Goal: Task Accomplishment & Management: Use online tool/utility

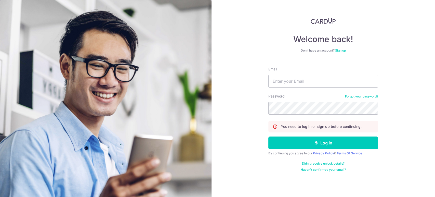
drag, startPoint x: 375, startPoint y: 34, endPoint x: 366, endPoint y: 51, distance: 19.5
click at [375, 34] on div "Welcome back! Don’t have an account? Sign up Email Password Forgot your passwor…" at bounding box center [323, 95] width 110 height 154
click at [278, 81] on input "Email" at bounding box center [323, 81] width 110 height 13
type input "[EMAIL_ADDRESS][DOMAIN_NAME]"
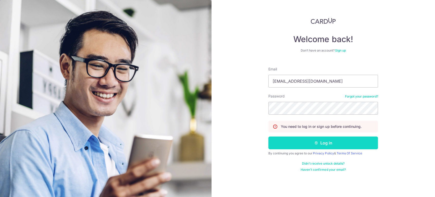
click at [323, 140] on button "Log in" at bounding box center [323, 142] width 110 height 13
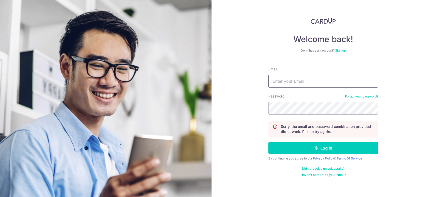
click at [304, 82] on input "Email" at bounding box center [323, 81] width 110 height 13
type input "[EMAIL_ADDRESS][DOMAIN_NAME]"
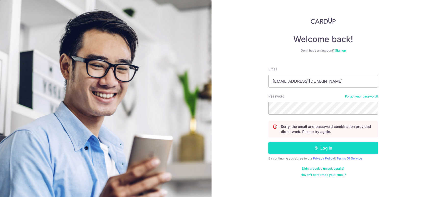
click at [296, 144] on button "Log in" at bounding box center [323, 147] width 110 height 13
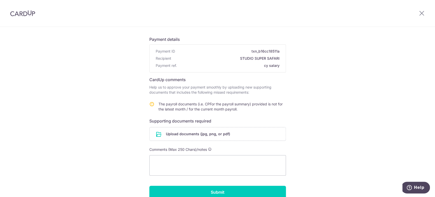
scroll to position [53, 0]
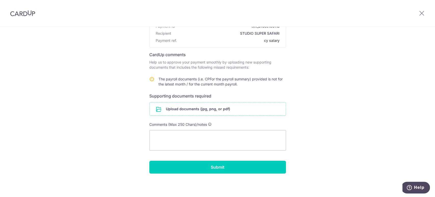
click at [206, 107] on input "file" at bounding box center [218, 108] width 136 height 13
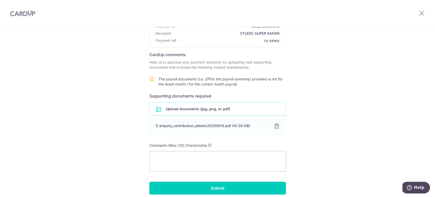
click at [189, 108] on input "file" at bounding box center [218, 108] width 136 height 13
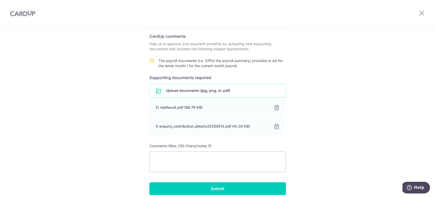
scroll to position [82, 0]
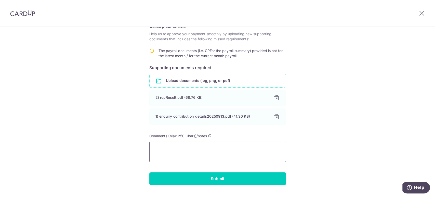
click at [204, 151] on textarea at bounding box center [217, 151] width 137 height 20
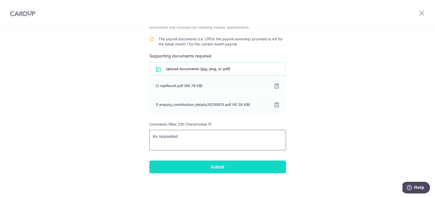
type textarea "As requested"
click at [225, 167] on input "Submit" at bounding box center [217, 166] width 137 height 13
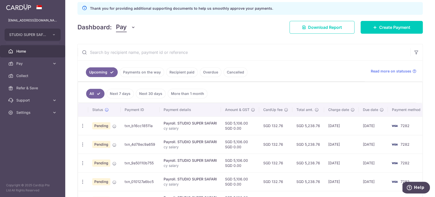
scroll to position [85, 0]
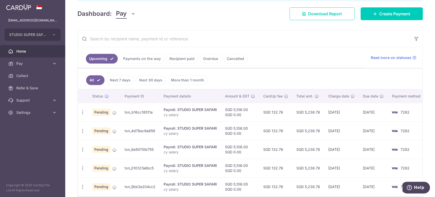
click at [206, 58] on link "Overdue" at bounding box center [211, 59] width 22 height 10
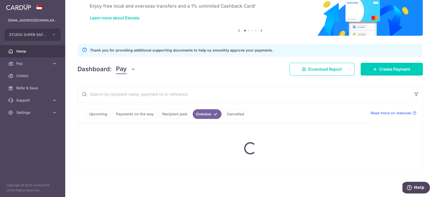
scroll to position [47, 0]
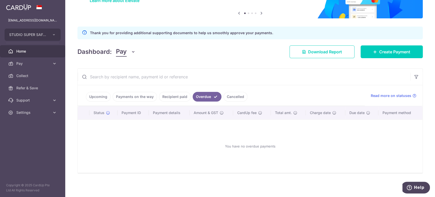
click at [126, 96] on link "Payments on the way" at bounding box center [135, 97] width 44 height 10
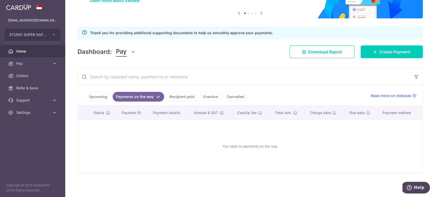
click at [173, 96] on link "Recipient paid" at bounding box center [182, 97] width 32 height 10
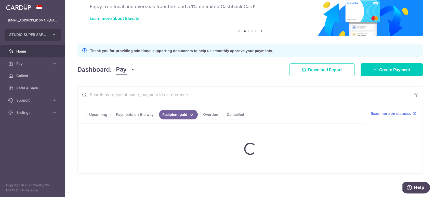
scroll to position [52, 0]
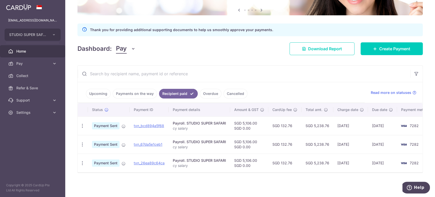
click at [126, 90] on link "Payments on the way" at bounding box center [135, 94] width 44 height 10
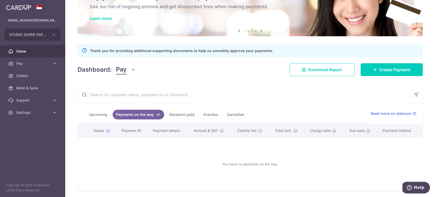
scroll to position [47, 0]
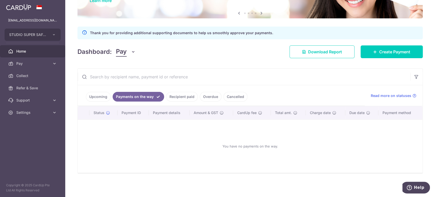
click at [180, 94] on link "Recipient paid" at bounding box center [182, 97] width 32 height 10
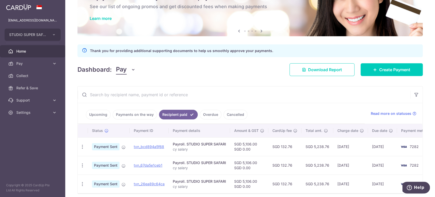
scroll to position [52, 0]
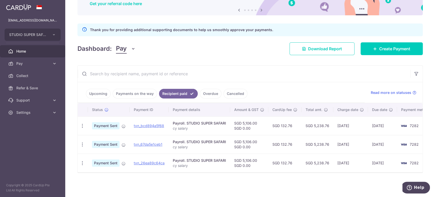
click at [94, 89] on link "Upcoming" at bounding box center [98, 94] width 25 height 10
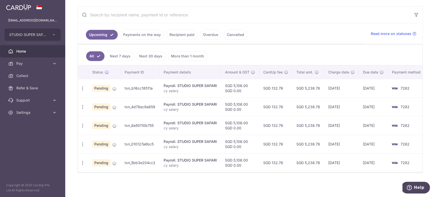
scroll to position [83, 0]
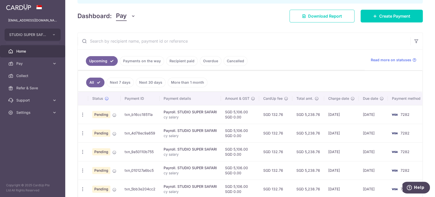
click at [118, 83] on link "Next 7 days" at bounding box center [120, 82] width 27 height 10
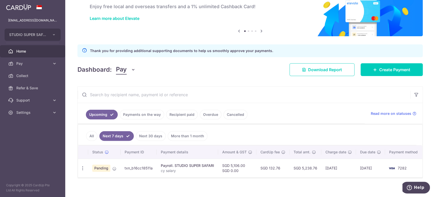
scroll to position [37, 0]
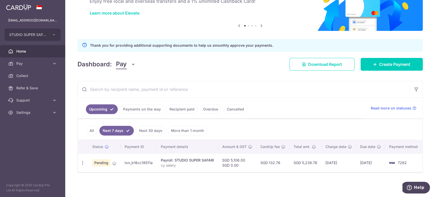
click at [150, 105] on link "Payments on the way" at bounding box center [142, 109] width 44 height 10
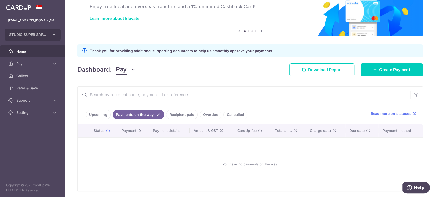
scroll to position [47, 0]
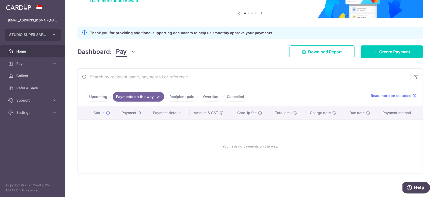
click at [187, 98] on link "Recipient paid" at bounding box center [182, 97] width 32 height 10
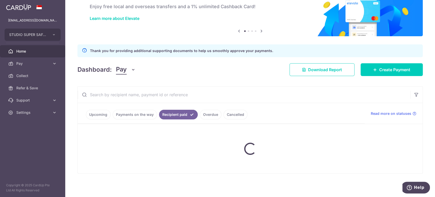
scroll to position [52, 0]
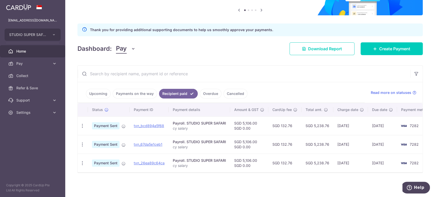
click at [205, 92] on link "Overdue" at bounding box center [211, 94] width 22 height 10
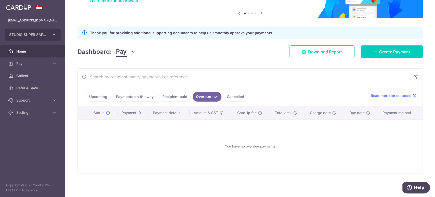
click at [236, 95] on link "Cancelled" at bounding box center [235, 97] width 24 height 10
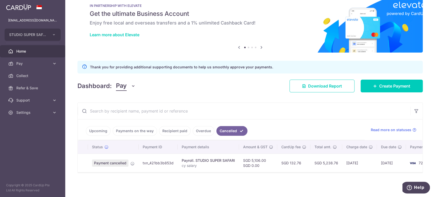
scroll to position [15, 0]
click at [100, 126] on link "Upcoming" at bounding box center [98, 131] width 25 height 10
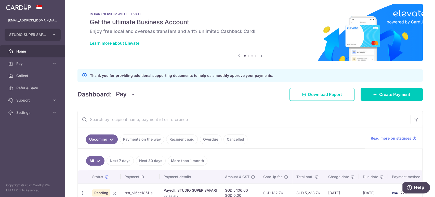
scroll to position [0, 0]
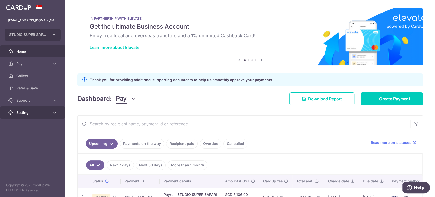
click at [55, 114] on icon at bounding box center [54, 112] width 5 height 5
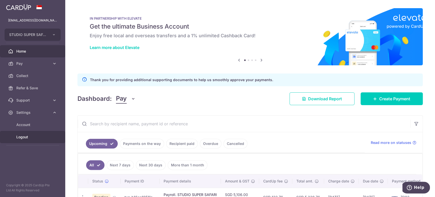
click at [25, 138] on span "Logout" at bounding box center [33, 136] width 34 height 5
